Goal: Task Accomplishment & Management: Use online tool/utility

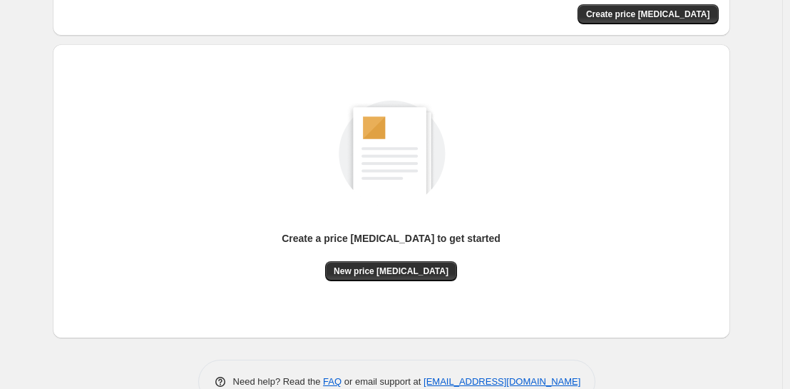
scroll to position [146, 0]
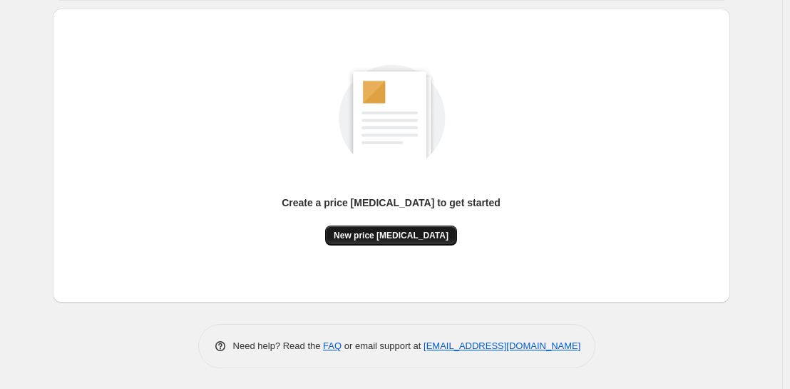
click at [379, 236] on span "New price [MEDICAL_DATA]" at bounding box center [391, 235] width 115 height 11
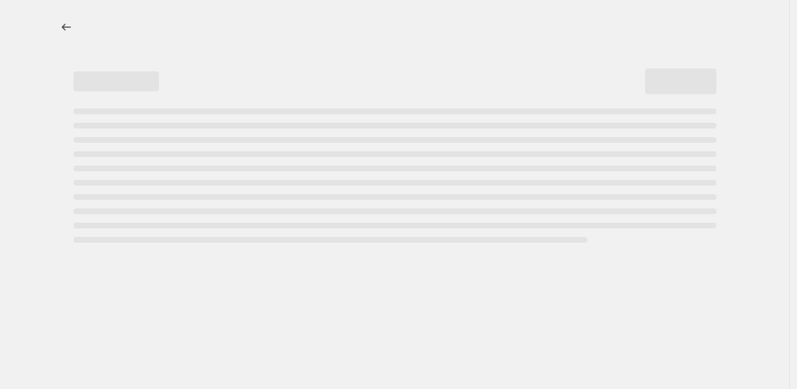
select select "percentage"
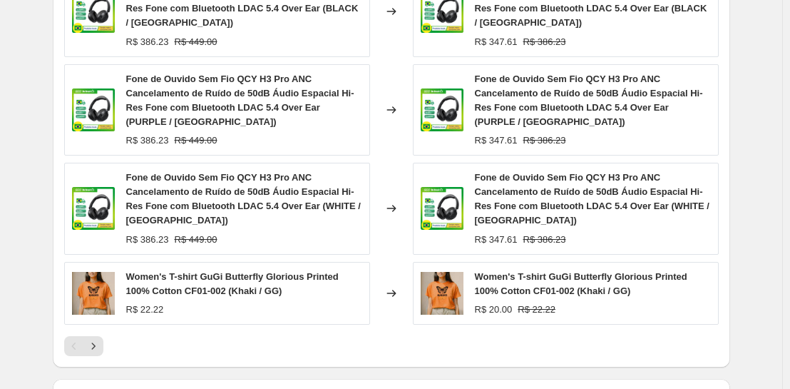
scroll to position [999, 0]
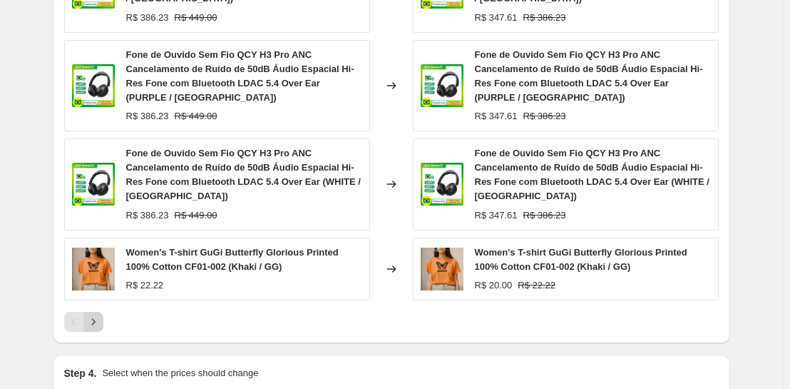
click at [97, 320] on icon "Next" at bounding box center [93, 322] width 14 height 14
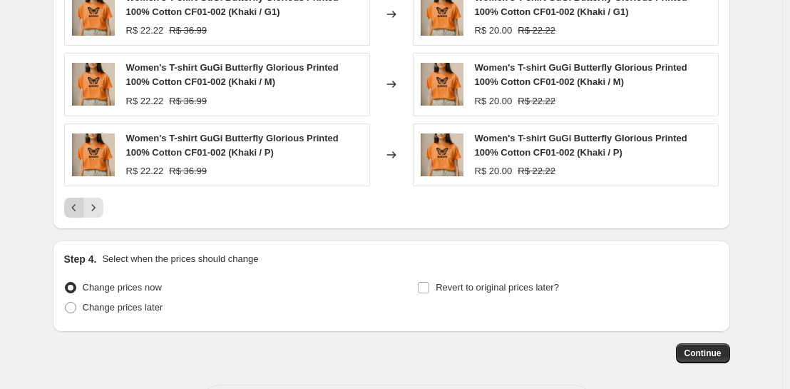
click at [81, 215] on icon "Previous" at bounding box center [74, 207] width 14 height 14
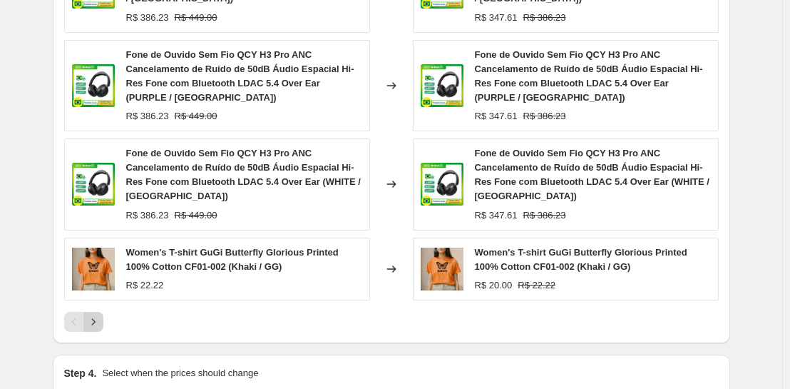
click at [96, 326] on icon "Next" at bounding box center [93, 322] width 14 height 14
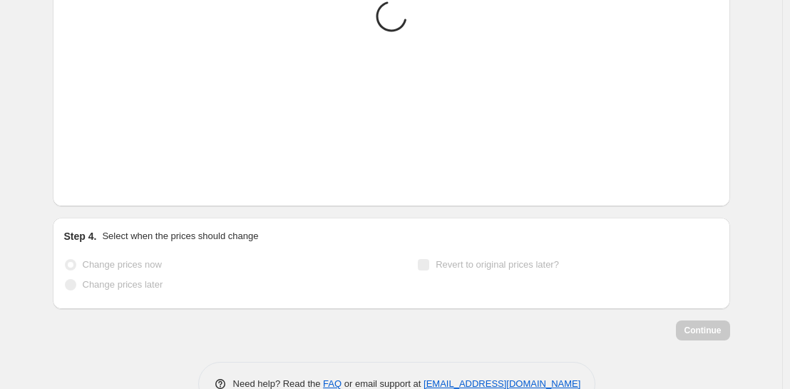
click at [96, 326] on div "Continue" at bounding box center [392, 330] width 678 height 20
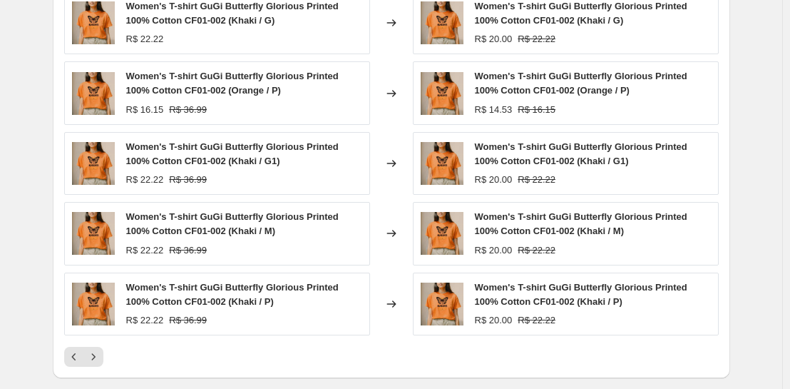
scroll to position [858, 0]
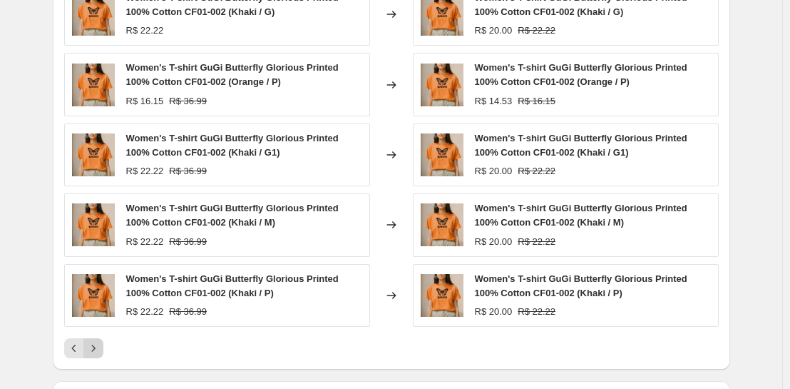
click at [101, 349] on icon "Next" at bounding box center [93, 348] width 14 height 14
click at [100, 352] on icon "Next" at bounding box center [93, 348] width 14 height 14
click at [101, 351] on icon "Next" at bounding box center [93, 348] width 14 height 14
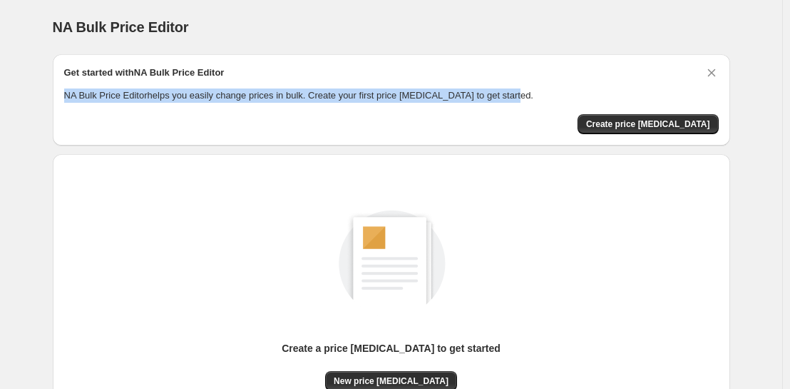
drag, startPoint x: 69, startPoint y: 93, endPoint x: 518, endPoint y: 94, distance: 448.7
click at [518, 94] on p "NA Bulk Price Editor helps you easily change prices in bulk. Create your first …" at bounding box center [391, 95] width 655 height 14
copy p "NA Bulk Price Editor helps you easily change prices in bulk. Create your first …"
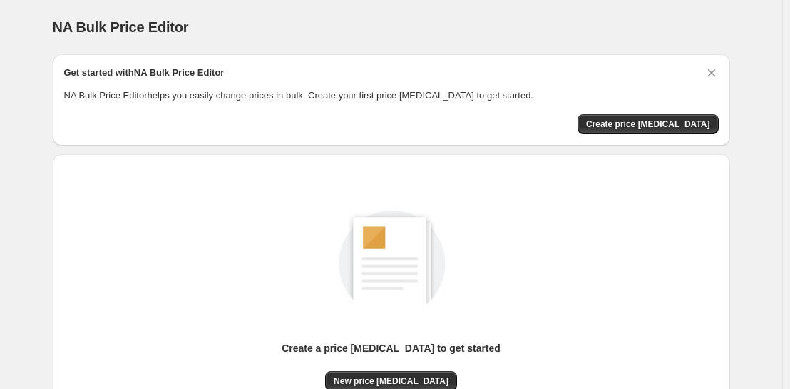
click at [108, 187] on div "Create a price [MEDICAL_DATA] to get started New price [MEDICAL_DATA]" at bounding box center [391, 285] width 655 height 211
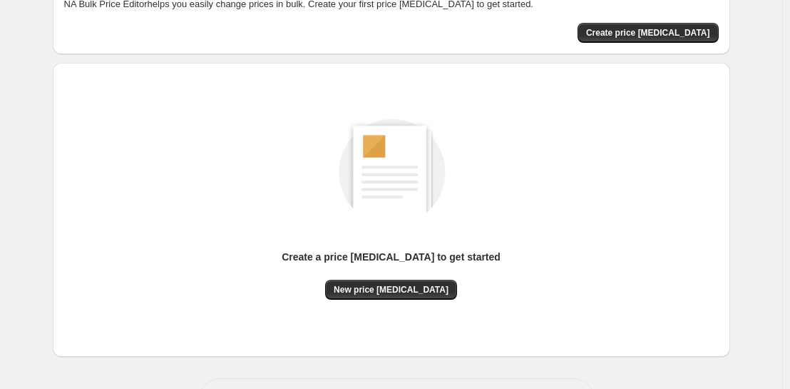
scroll to position [95, 0]
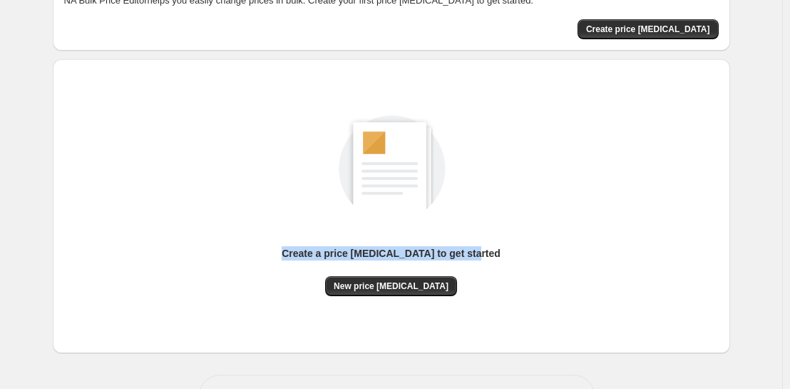
drag, startPoint x: 280, startPoint y: 237, endPoint x: 502, endPoint y: 324, distance: 238.3
click at [502, 324] on div "Create a price [MEDICAL_DATA] to get started New price [MEDICAL_DATA]" at bounding box center [391, 206] width 655 height 271
copy p "Create a price [MEDICAL_DATA] to get started"
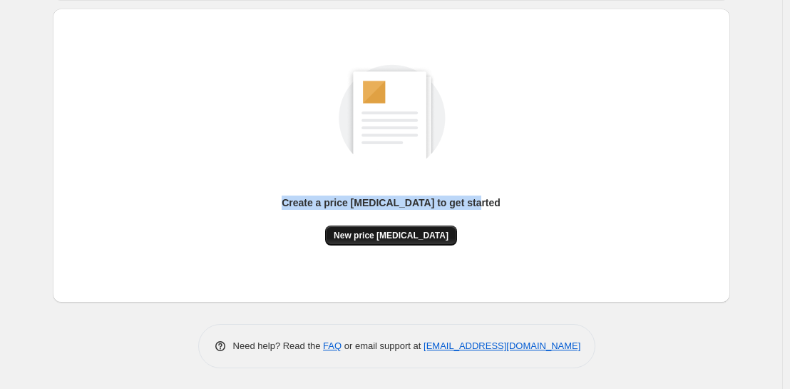
click at [410, 238] on span "New price [MEDICAL_DATA]" at bounding box center [391, 235] width 115 height 11
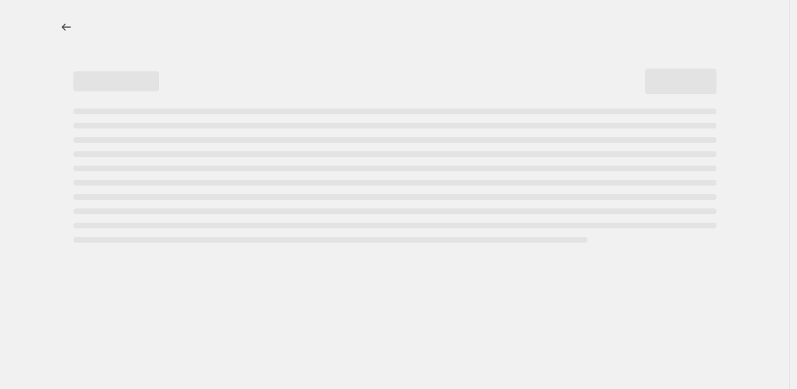
select select "percentage"
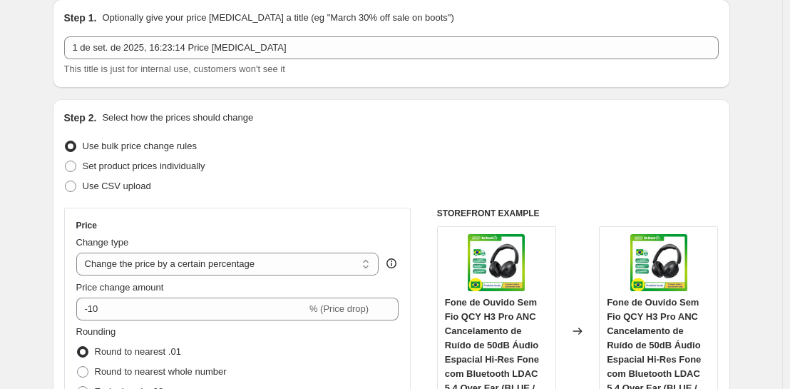
scroll to position [58, 0]
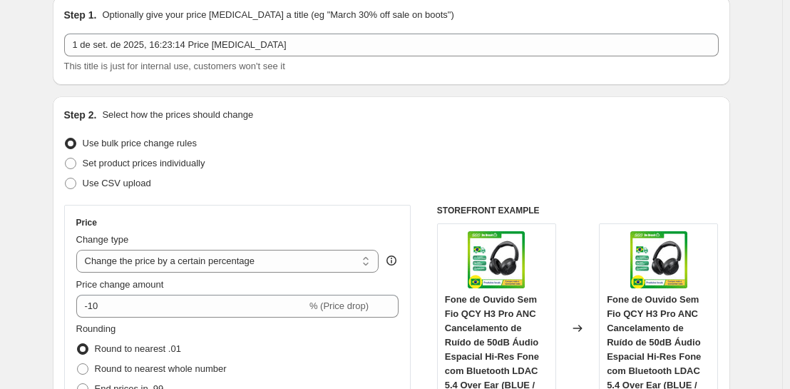
drag, startPoint x: 55, startPoint y: 99, endPoint x: 38, endPoint y: 109, distance: 19.8
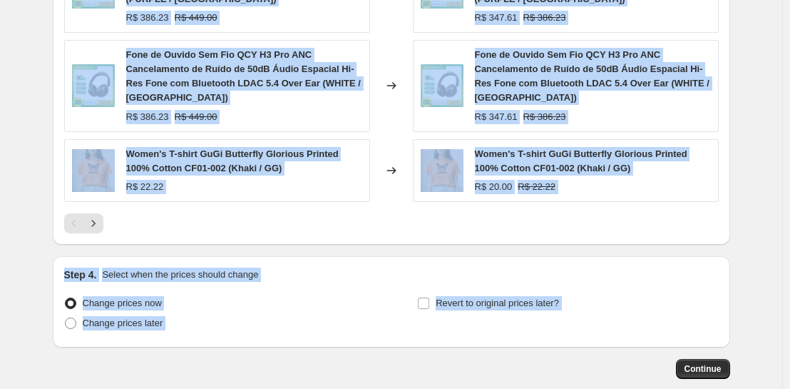
scroll to position [1175, 0]
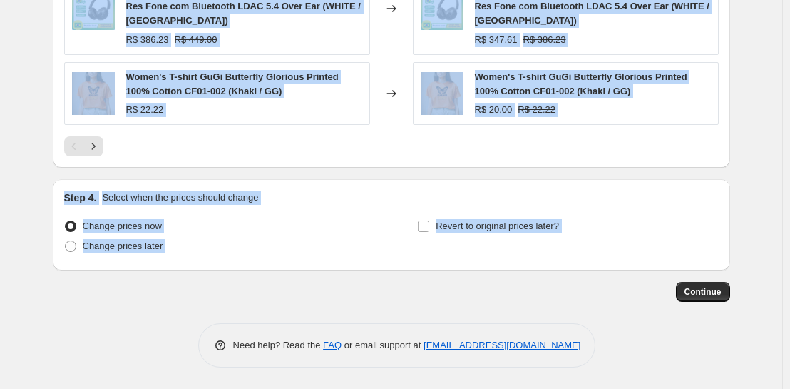
drag, startPoint x: 44, startPoint y: 10, endPoint x: 273, endPoint y: 278, distance: 353.1
copy div "Step 1. Optionally give your price [MEDICAL_DATA] a title (eg "March 30% off sa…"
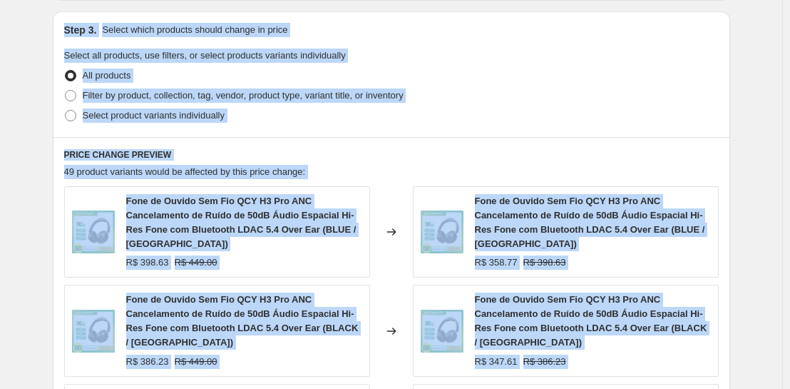
scroll to position [723, 0]
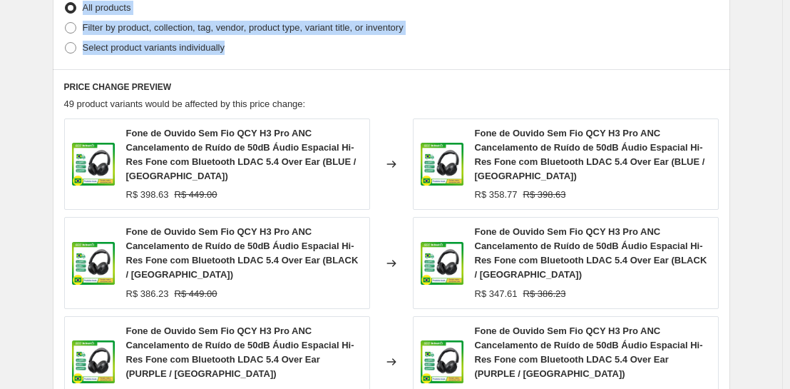
drag, startPoint x: 64, startPoint y: 11, endPoint x: 290, endPoint y: 49, distance: 229.3
click at [290, 49] on div "Step 1. Optionally give your price [MEDICAL_DATA] a title (eg "March 30% off sa…" at bounding box center [385, 36] width 689 height 1433
copy div "Step 1. Optionally give your price [MEDICAL_DATA] a title (eg "March 30% off sa…"
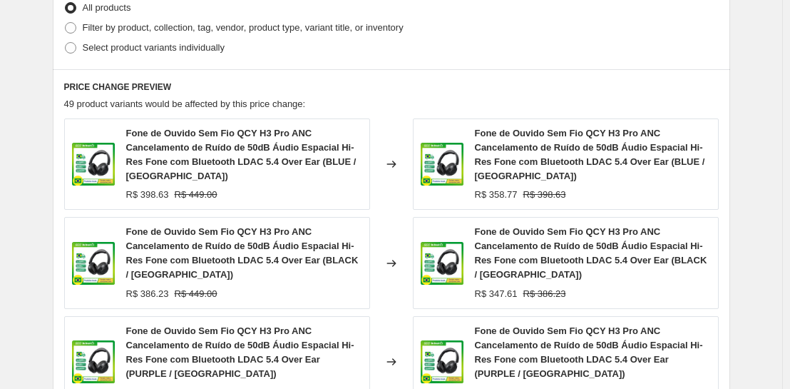
click at [766, 131] on div "Create new price [MEDICAL_DATA]. This page is ready Create new price [MEDICAL_D…" at bounding box center [391, 58] width 783 height 1563
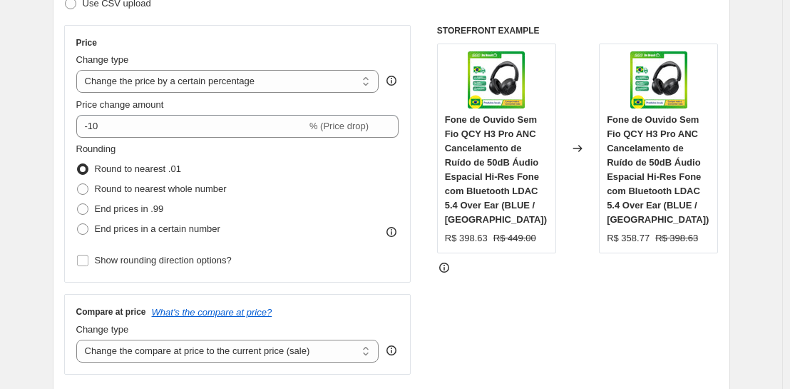
scroll to position [209, 0]
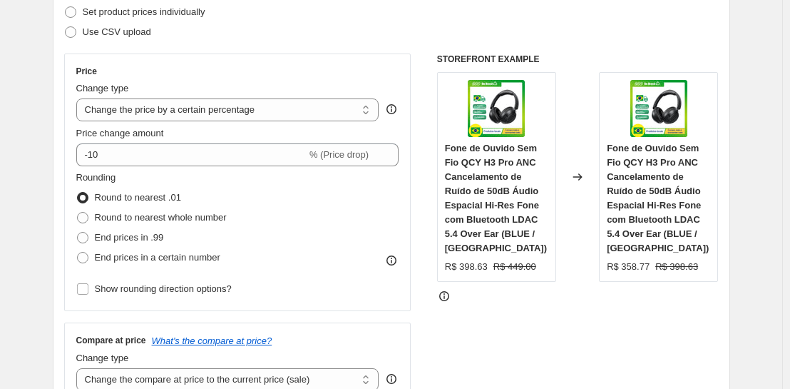
click at [645, 159] on span "Fone de Ouvido Sem Fio QCY H3 Pro ANC Cancelamento de Ruído de 50dB Áudio Espac…" at bounding box center [658, 198] width 102 height 111
click at [575, 172] on icon at bounding box center [578, 177] width 14 height 14
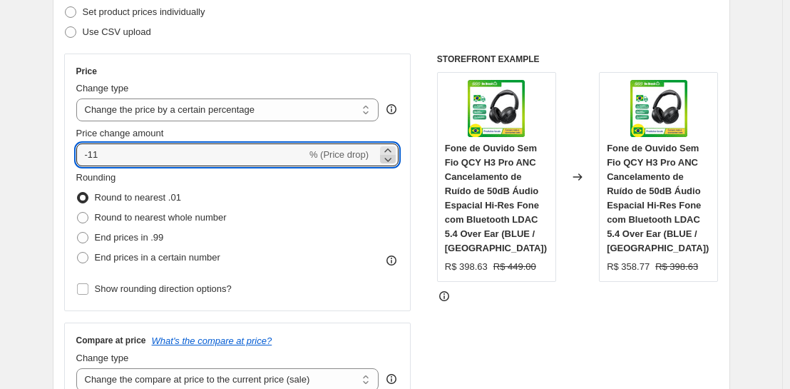
click at [392, 162] on icon at bounding box center [388, 159] width 14 height 14
click at [392, 159] on icon at bounding box center [388, 159] width 14 height 14
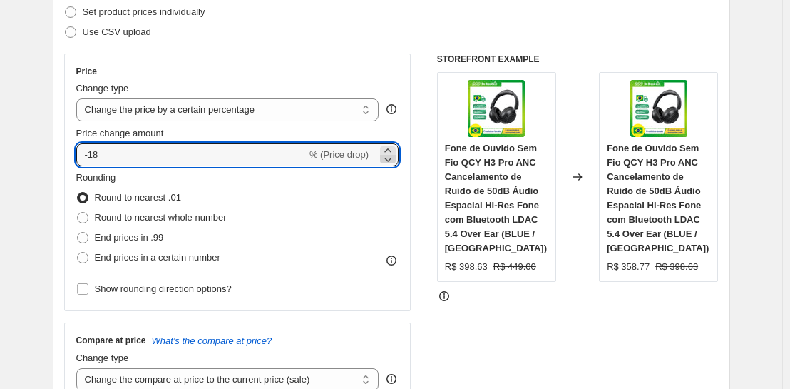
click at [392, 159] on icon at bounding box center [388, 159] width 14 height 14
click at [394, 152] on icon at bounding box center [388, 159] width 14 height 14
click at [391, 160] on icon at bounding box center [388, 160] width 7 height 4
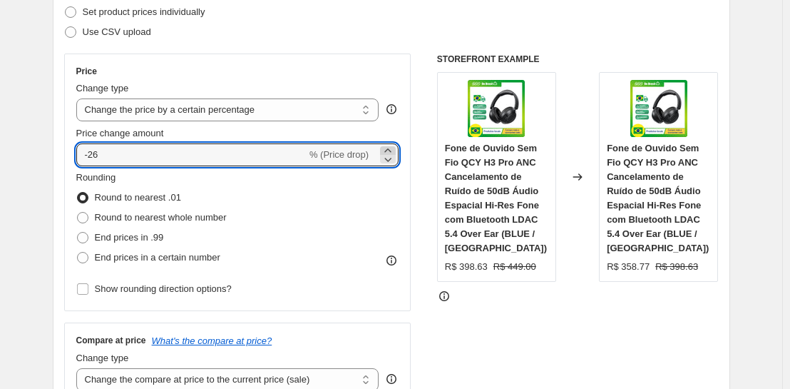
click at [388, 146] on icon at bounding box center [388, 150] width 14 height 14
click at [389, 161] on icon at bounding box center [388, 159] width 14 height 14
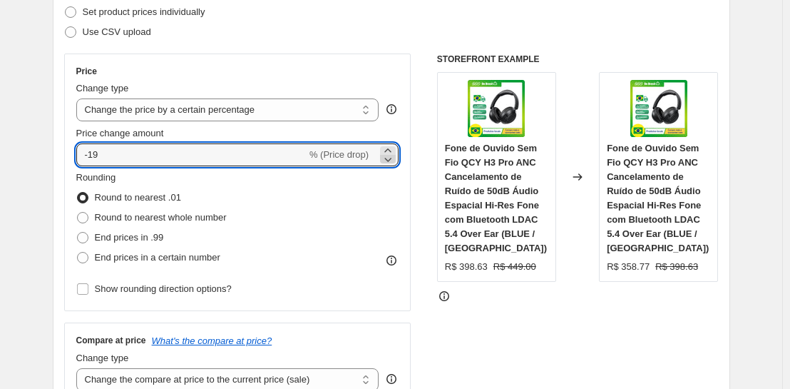
type input "-21"
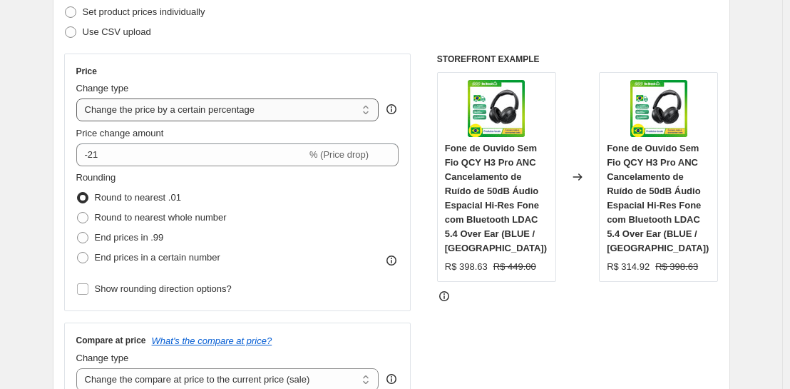
click at [362, 113] on select "Change the price to a certain amount Change the price by a certain amount Chang…" at bounding box center [227, 109] width 303 height 23
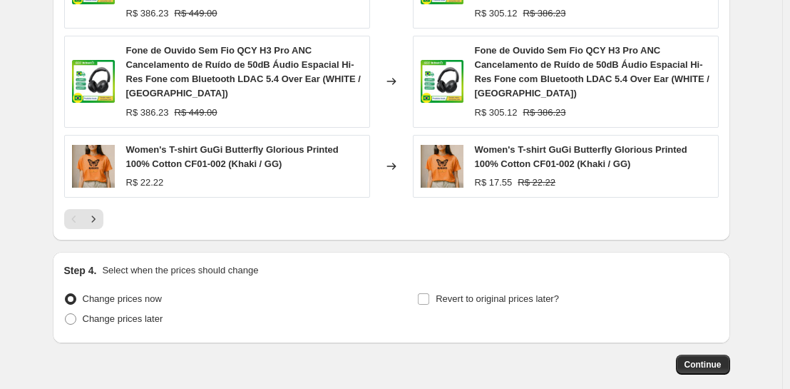
scroll to position [1111, 0]
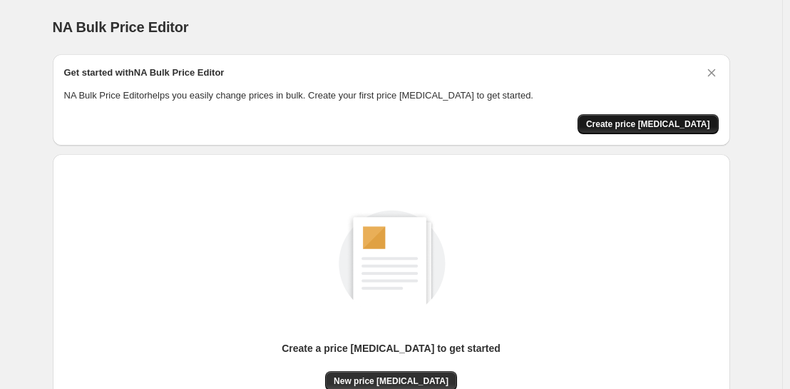
click at [638, 123] on span "Create price [MEDICAL_DATA]" at bounding box center [648, 123] width 124 height 11
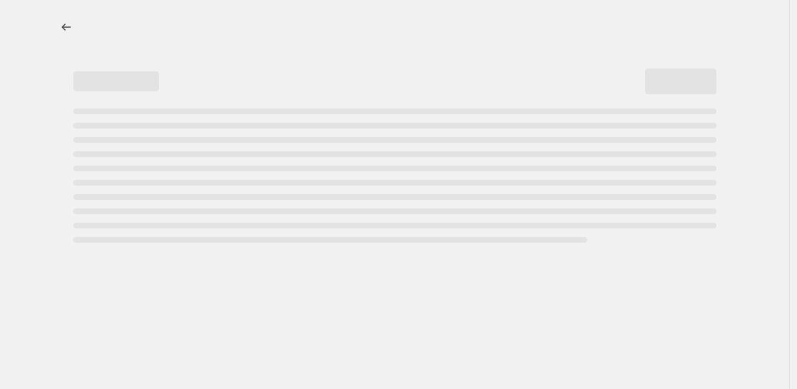
select select "percentage"
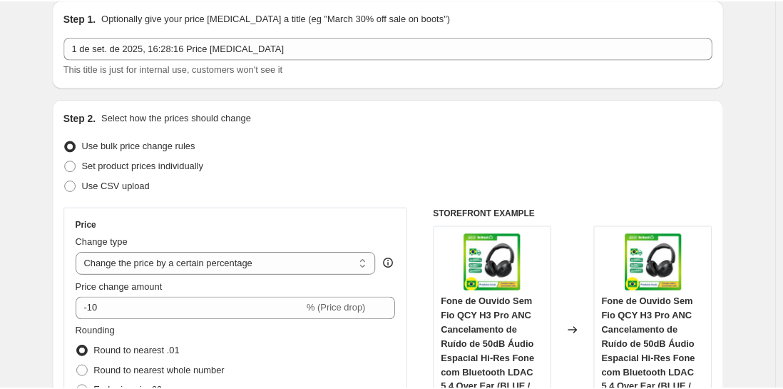
scroll to position [51, 0]
